Goal: Task Accomplishment & Management: Manage account settings

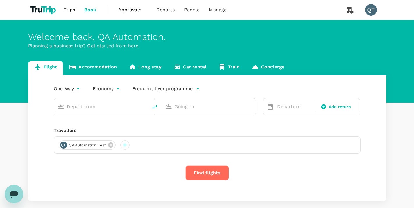
type input "roundtrip"
type input "Ngurah Rai Intl (DPS)"
type input "[PERSON_NAME] Intl (SOC)"
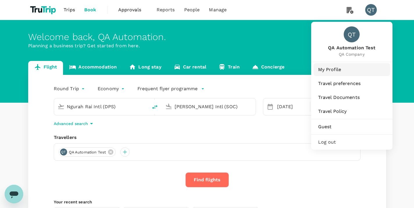
click at [344, 71] on span "My Profile" at bounding box center [351, 69] width 67 height 7
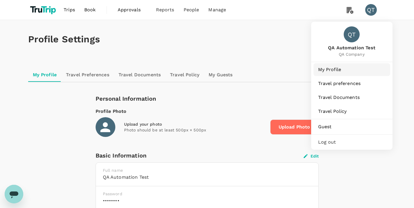
click at [341, 71] on span "My Profile" at bounding box center [351, 69] width 67 height 7
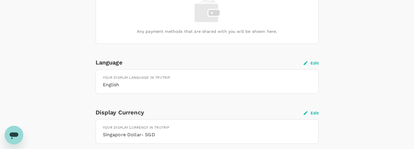
scroll to position [539, 0]
